Goal: Information Seeking & Learning: Find specific fact

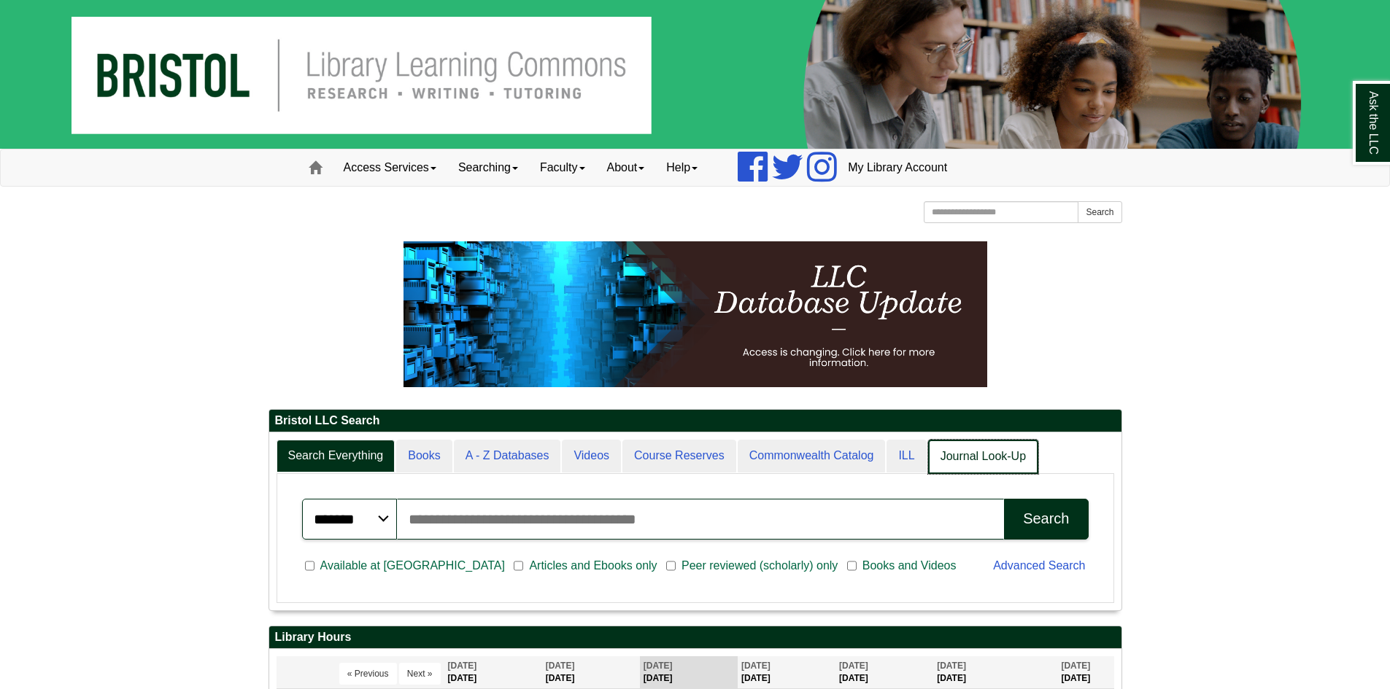
click at [1017, 471] on link "Journal Look-Up" at bounding box center [983, 457] width 110 height 34
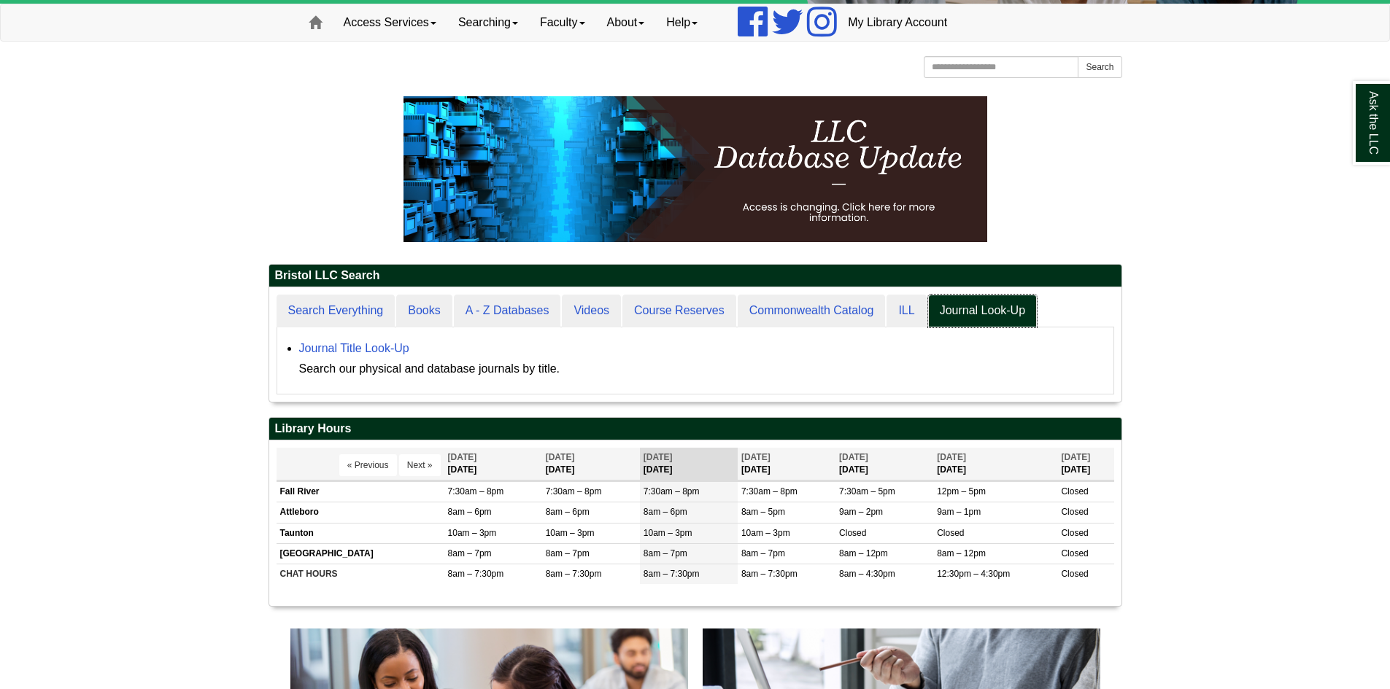
scroll to position [146, 0]
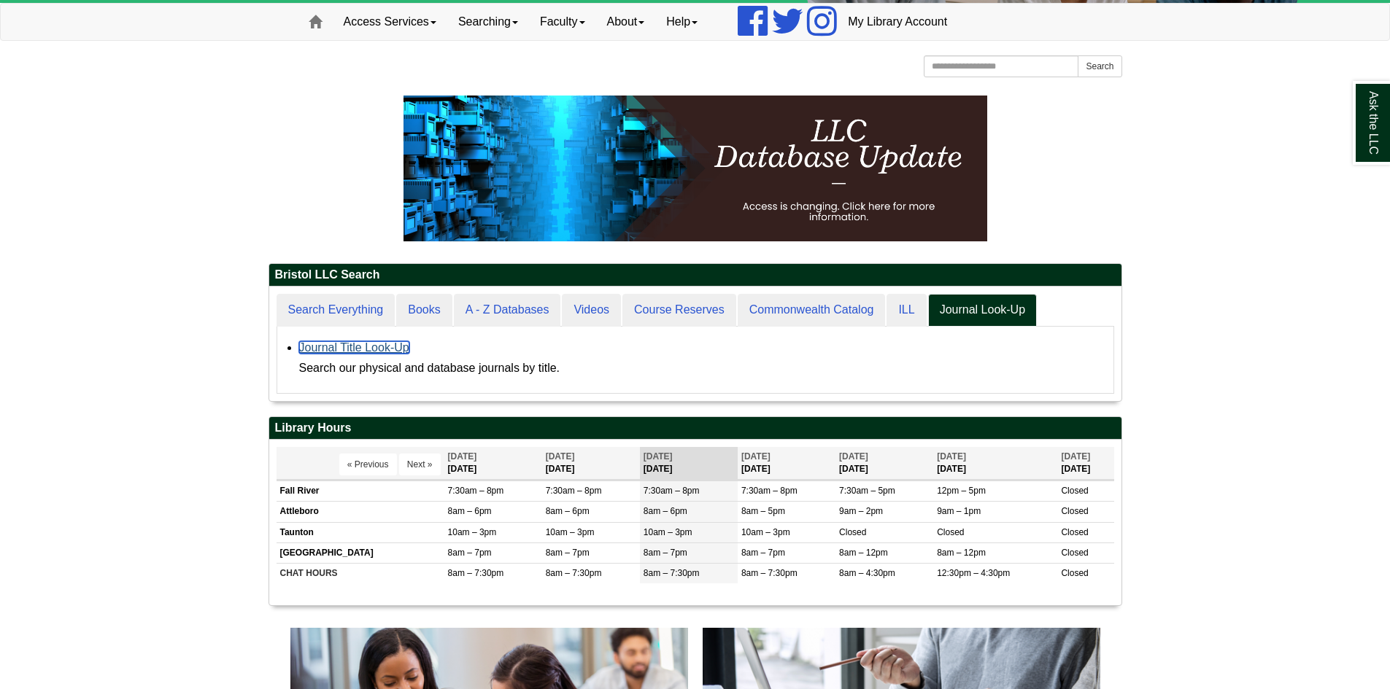
click at [380, 343] on link "Journal Title Look-Up" at bounding box center [354, 347] width 110 height 12
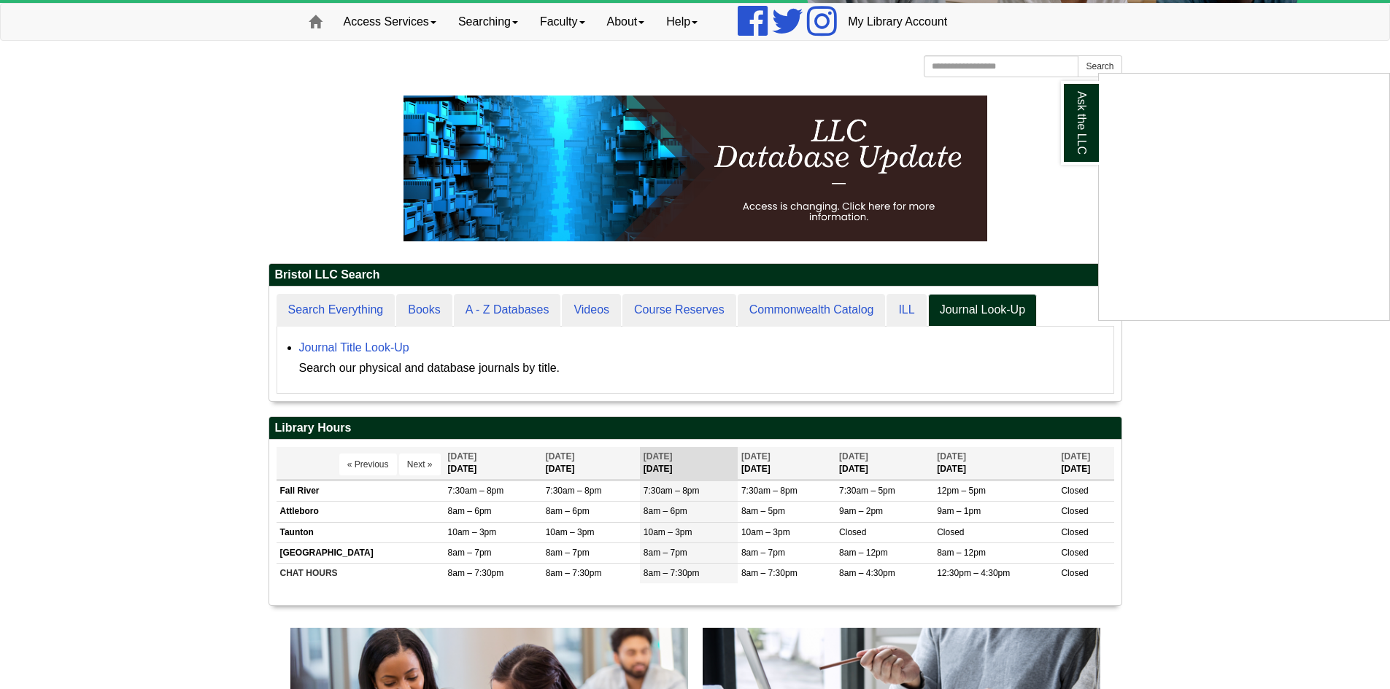
click at [374, 311] on div "Ask the LLC" at bounding box center [695, 344] width 1390 height 689
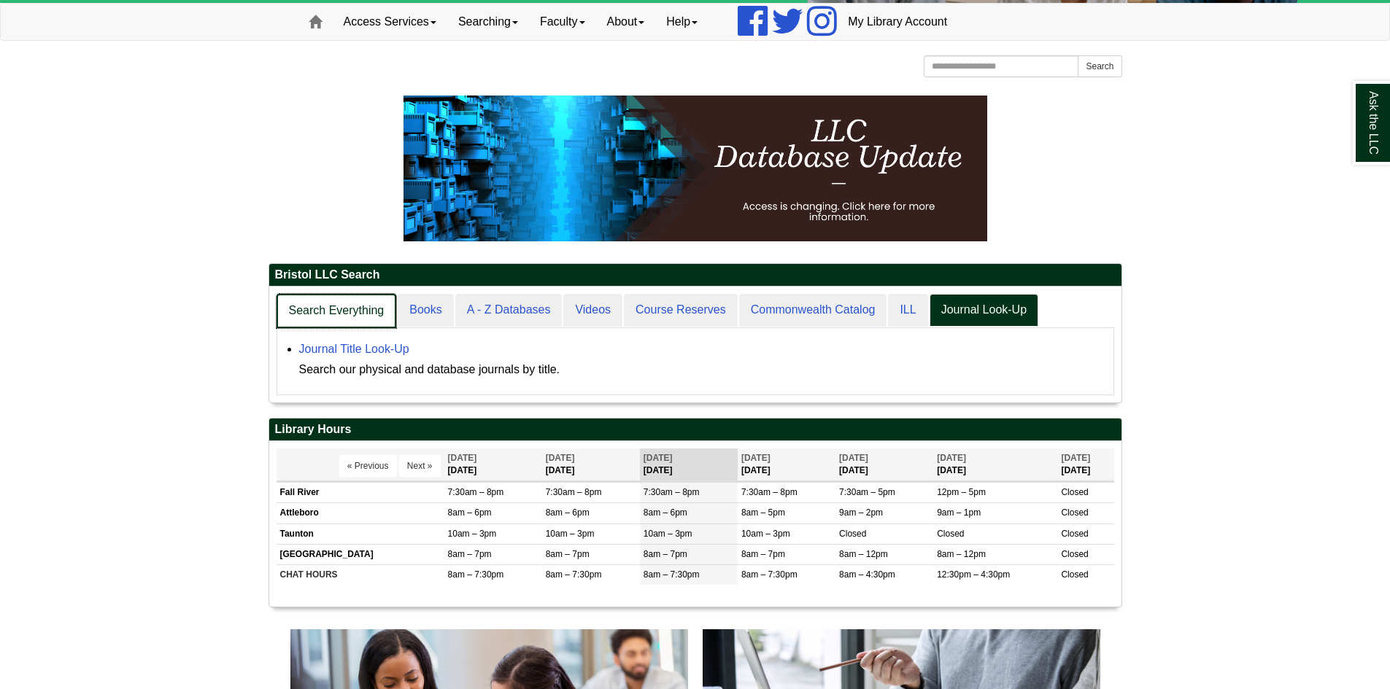
click at [374, 310] on link "Search Everything" at bounding box center [336, 311] width 120 height 34
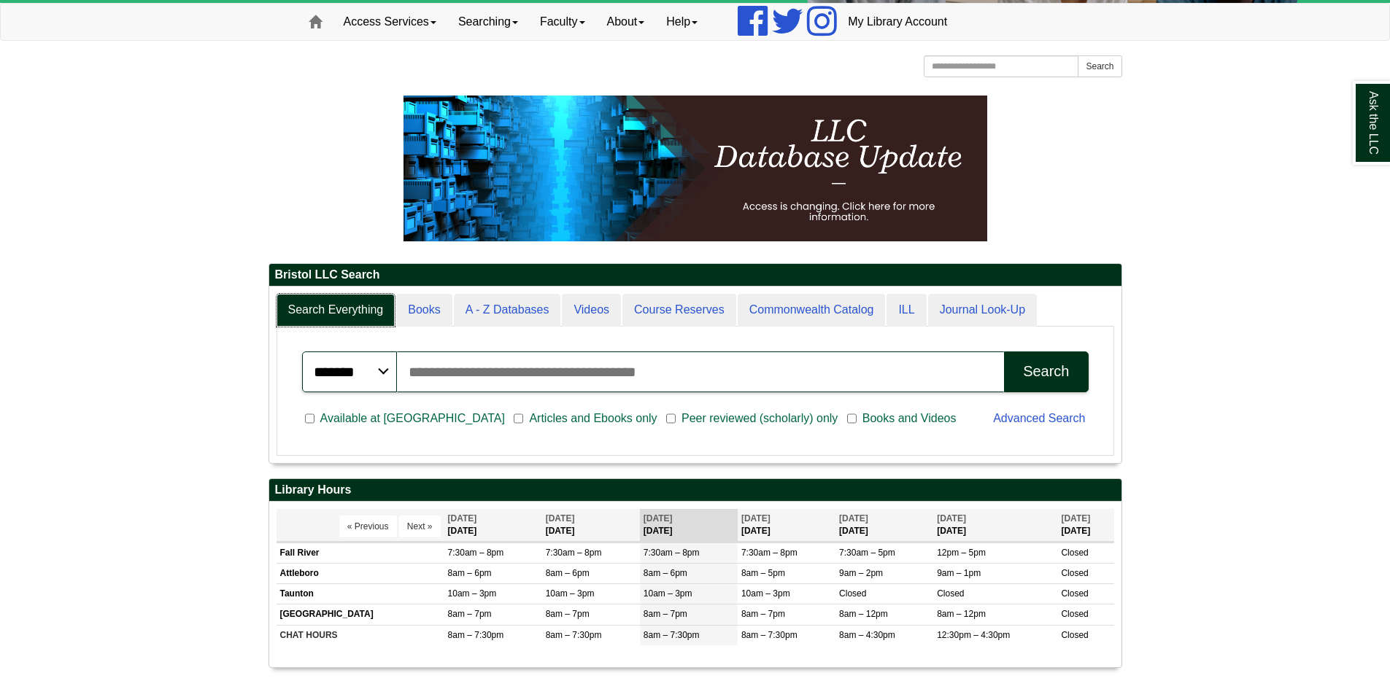
scroll to position [176, 852]
click at [469, 375] on input "Search articles, books, journals & more" at bounding box center [701, 372] width 608 height 41
type input "**********"
click at [1004, 352] on button "Search" at bounding box center [1046, 372] width 84 height 41
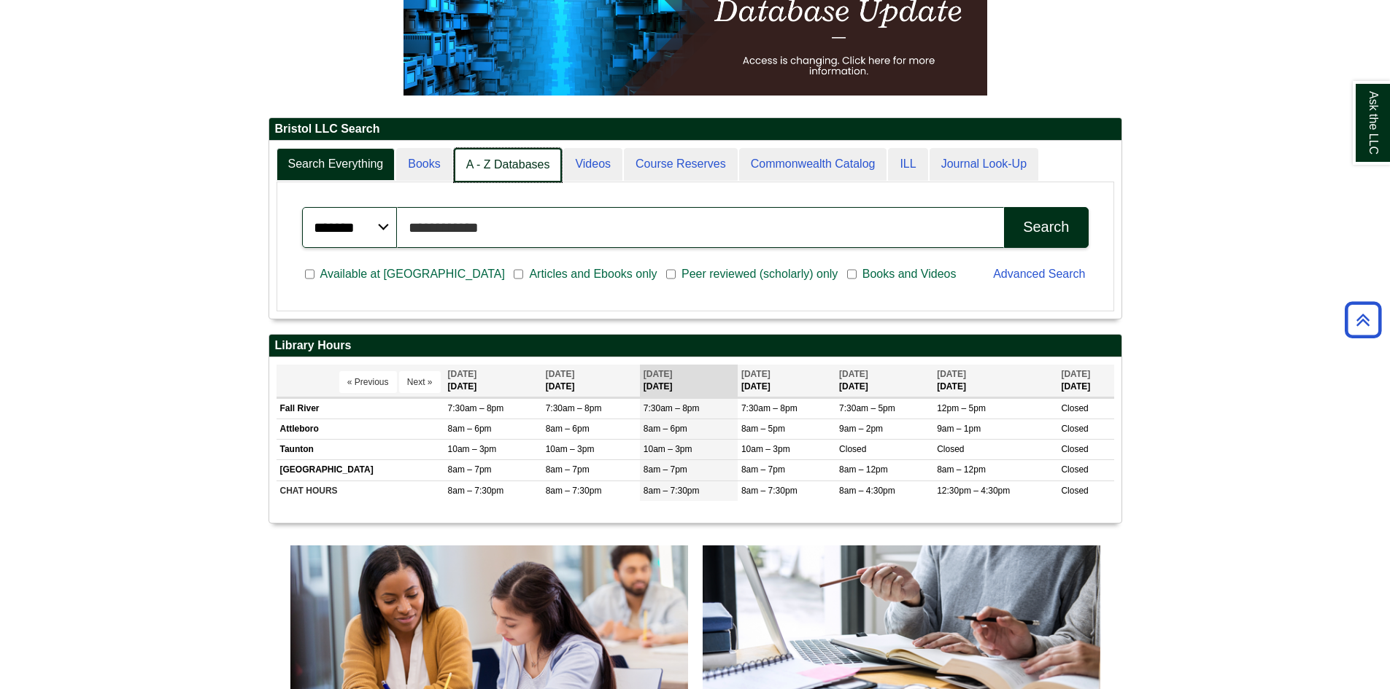
scroll to position [7, 7]
click at [502, 152] on link "A - Z Databases" at bounding box center [508, 165] width 109 height 34
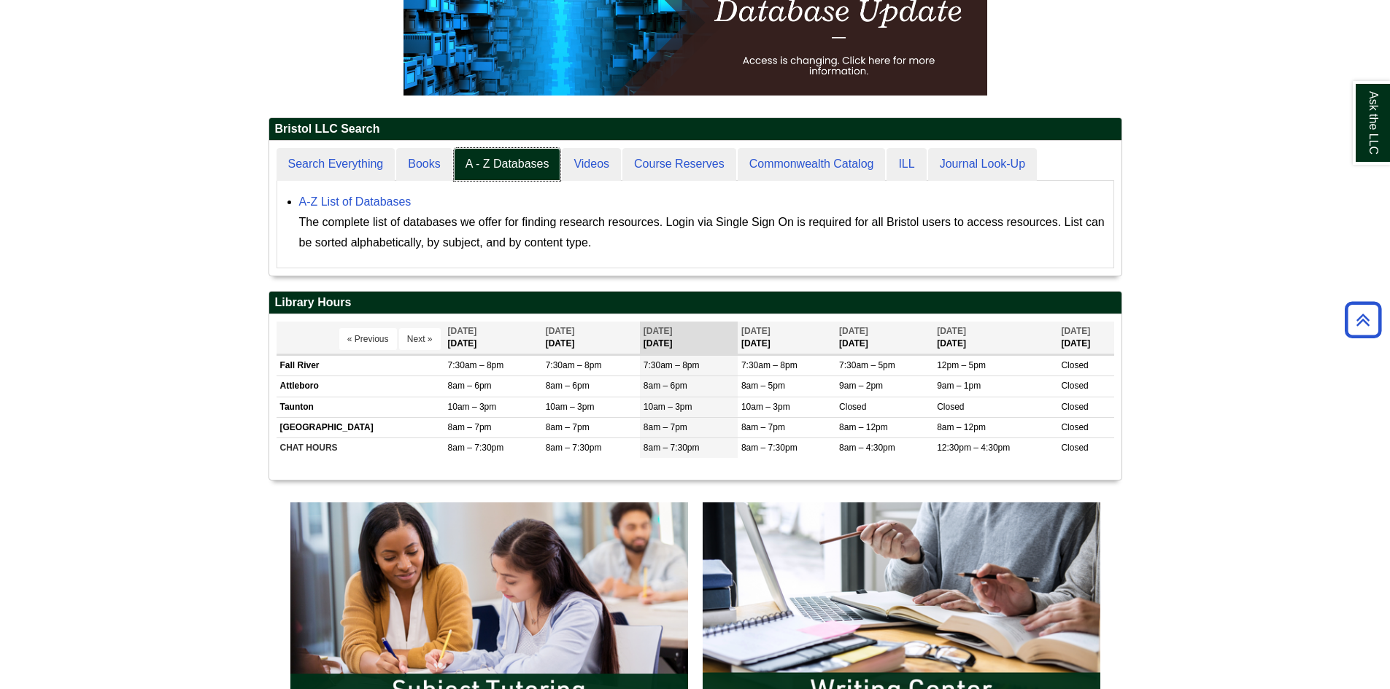
scroll to position [135, 852]
click at [349, 204] on link "A-Z List of Databases" at bounding box center [355, 202] width 112 height 12
